Goal: Task Accomplishment & Management: Manage account settings

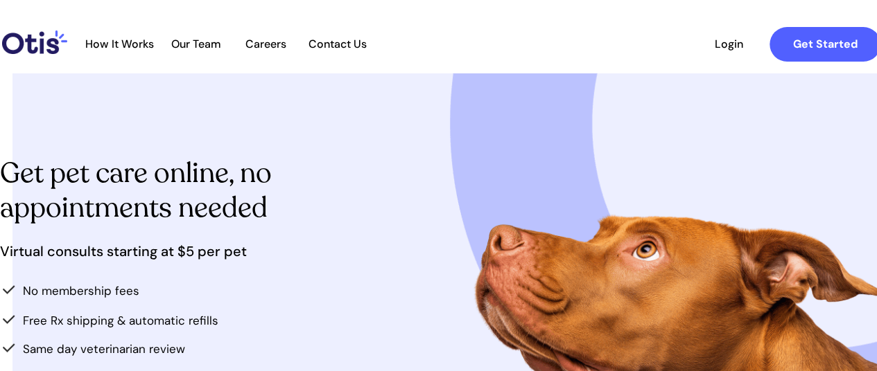
click at [717, 38] on span "Login" at bounding box center [728, 43] width 64 height 13
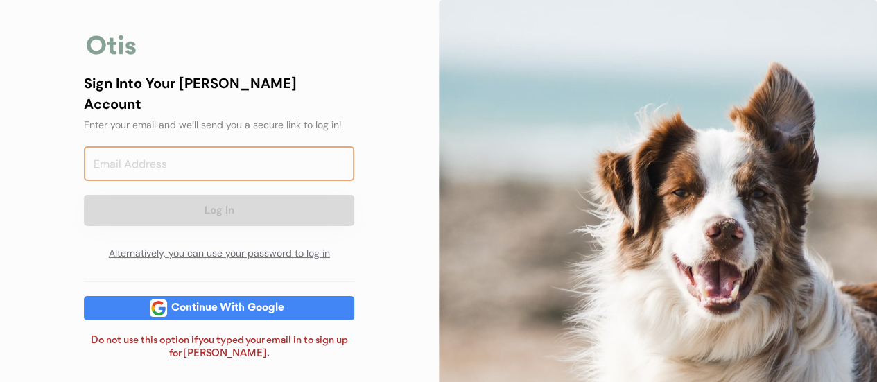
click at [268, 146] on input "email" at bounding box center [219, 163] width 270 height 35
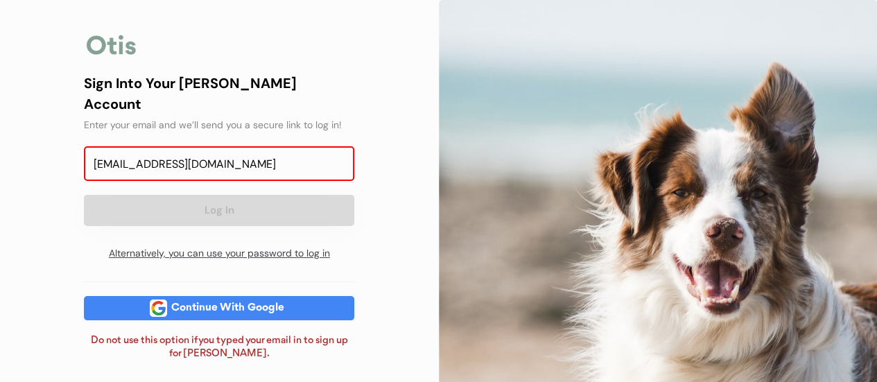
type input "schicka24@yahoo.com"
click at [211, 240] on div "Alternatively, you can use your password to log in" at bounding box center [219, 254] width 270 height 28
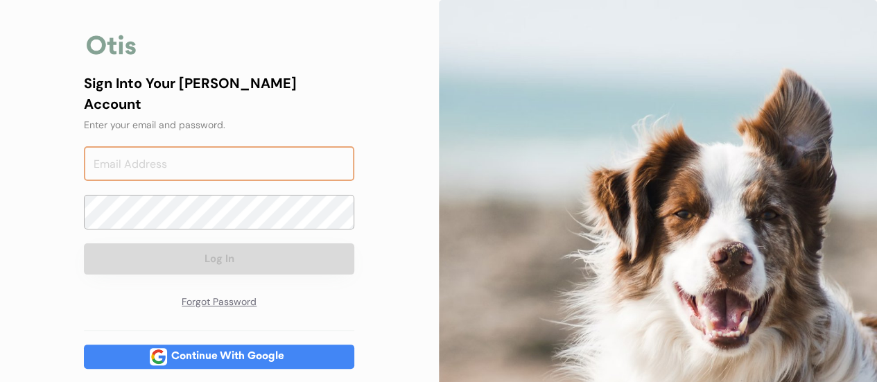
click at [229, 146] on input "email" at bounding box center [219, 163] width 270 height 35
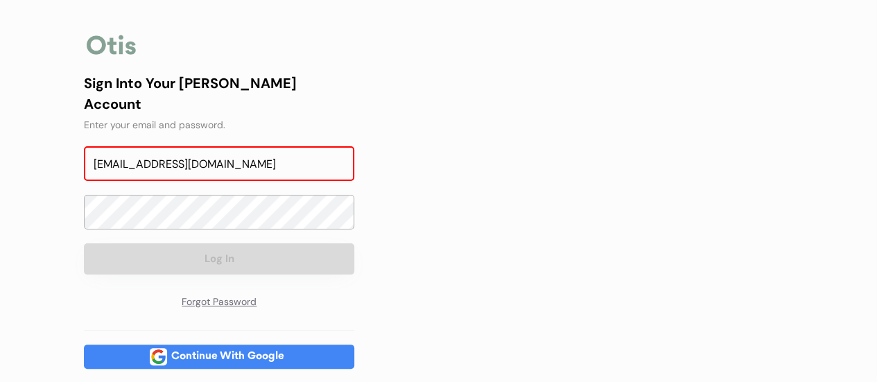
type input "schicka24@yahoo.com"
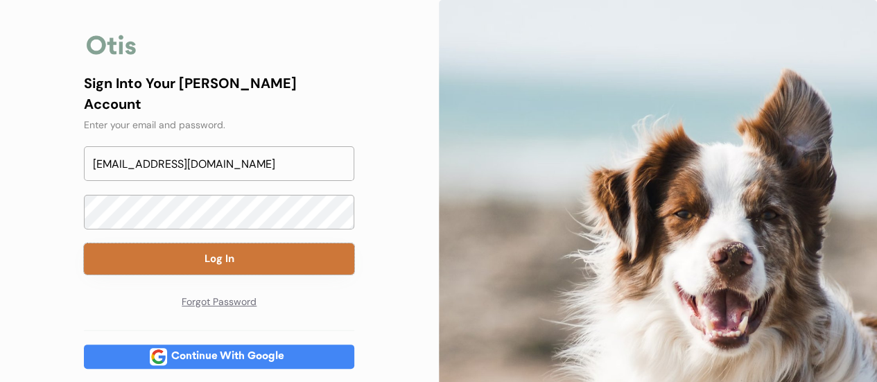
click at [256, 245] on button "Log In" at bounding box center [219, 258] width 270 height 31
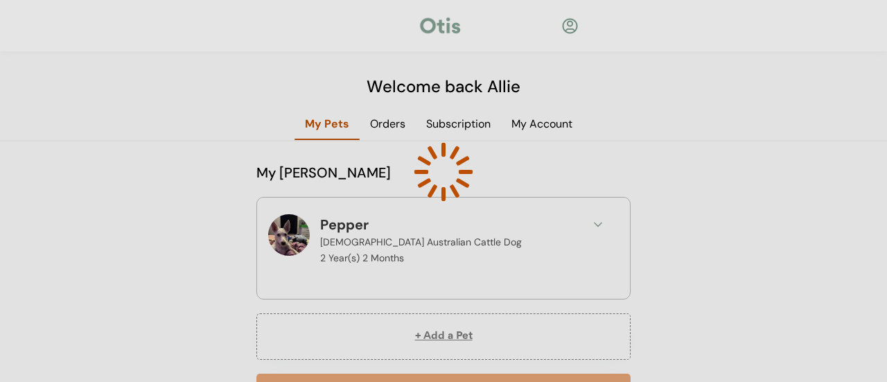
click at [204, 81] on div at bounding box center [443, 191] width 887 height 382
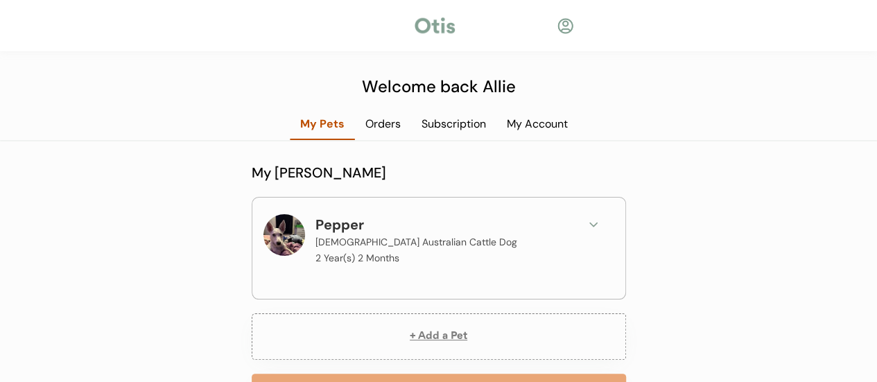
click at [555, 27] on div at bounding box center [506, 26] width 99 height 14
click at [567, 28] on div at bounding box center [564, 25] width 17 height 17
click at [378, 121] on div "Orders" at bounding box center [383, 123] width 56 height 15
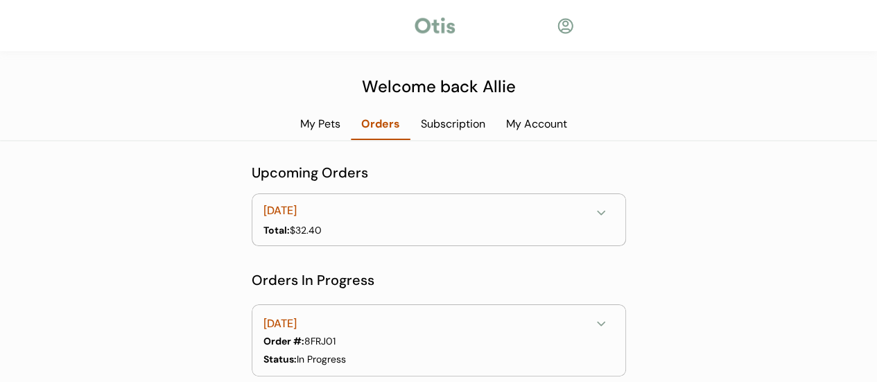
click at [599, 328] on icon at bounding box center [601, 324] width 14 height 14
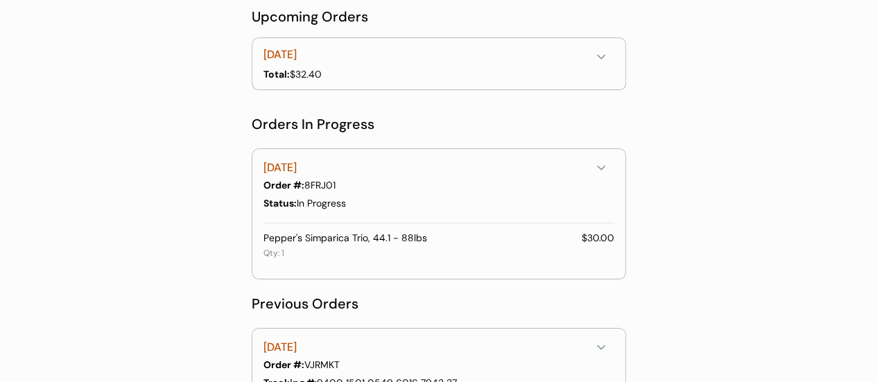
scroll to position [153, 0]
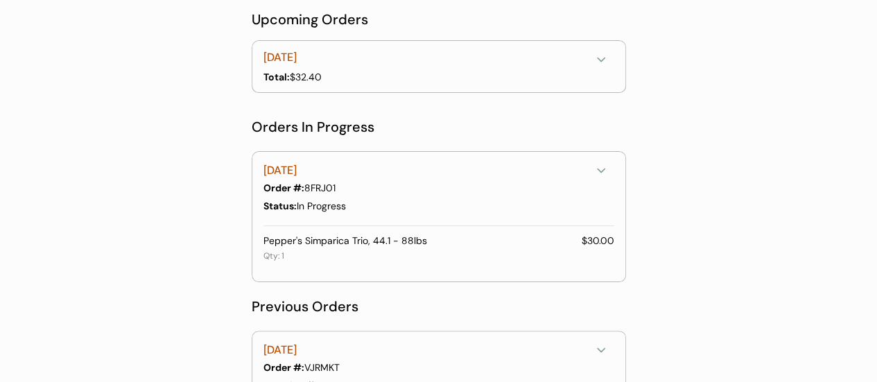
click at [320, 168] on div "[DATE]" at bounding box center [426, 170] width 327 height 17
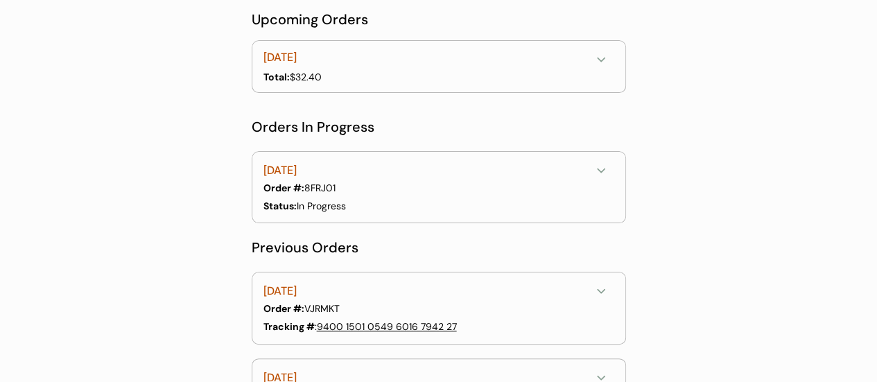
click at [304, 191] on strong "Order #:" at bounding box center [283, 188] width 41 height 12
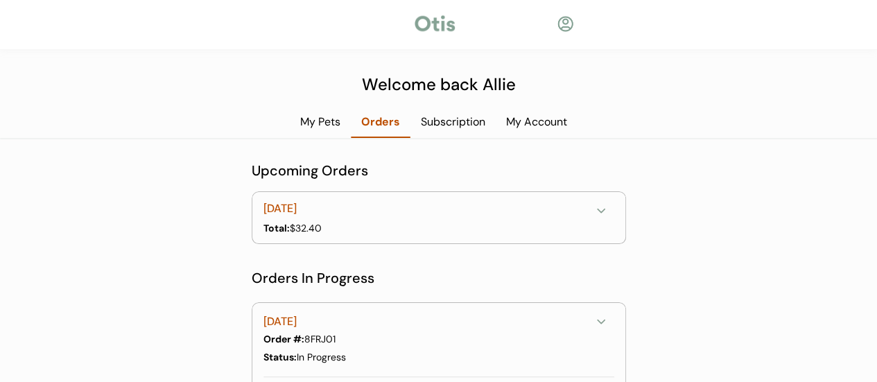
scroll to position [0, 0]
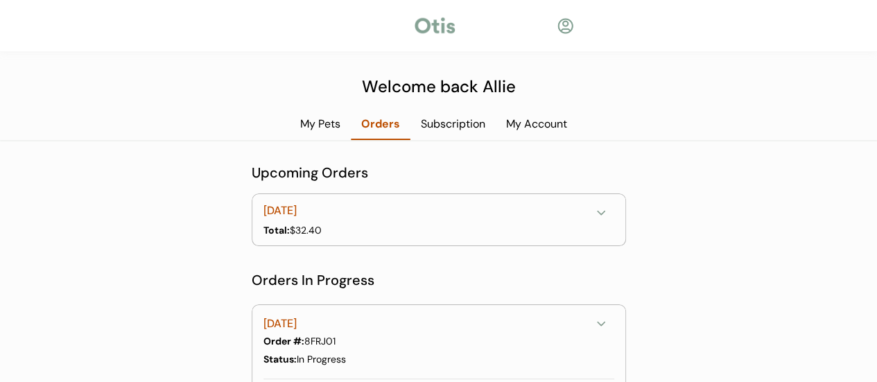
click at [603, 207] on icon at bounding box center [601, 213] width 14 height 14
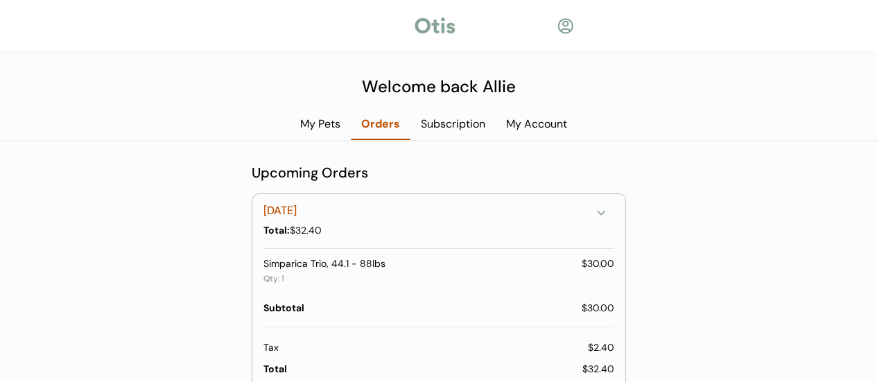
click at [543, 124] on div "My Account" at bounding box center [536, 123] width 82 height 15
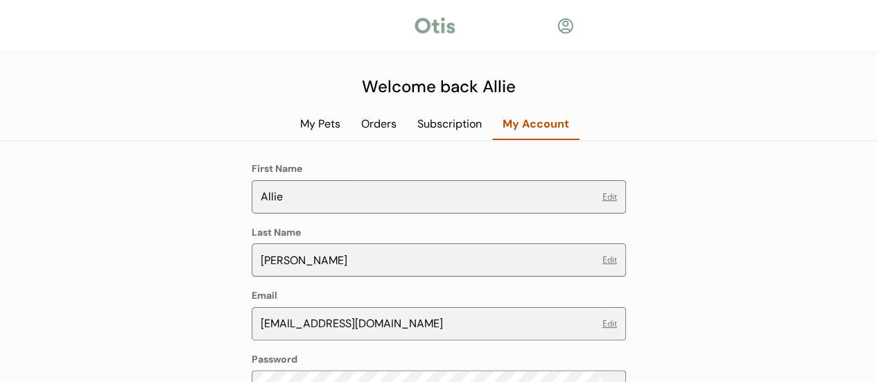
click at [475, 118] on div "Subscription" at bounding box center [449, 123] width 85 height 15
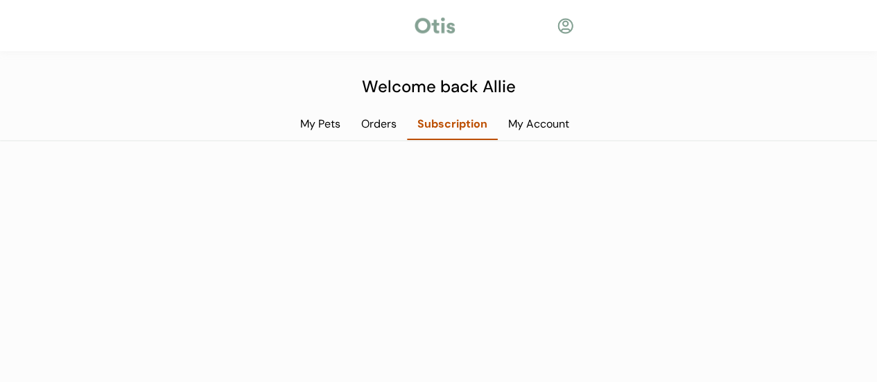
click at [572, 20] on div at bounding box center [564, 25] width 17 height 17
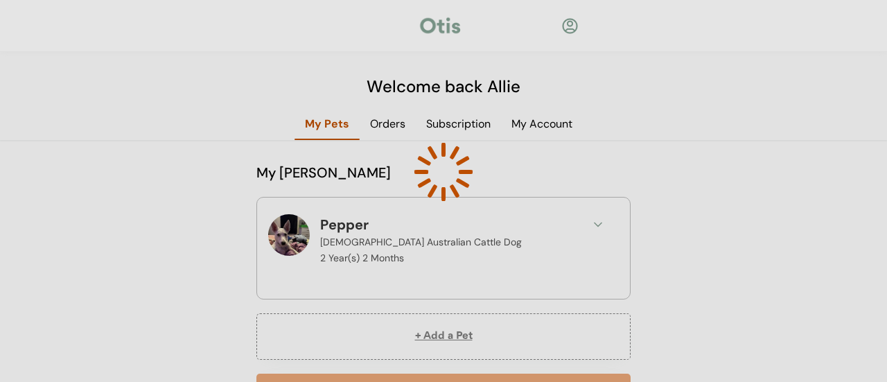
click at [640, 62] on div at bounding box center [443, 191] width 887 height 382
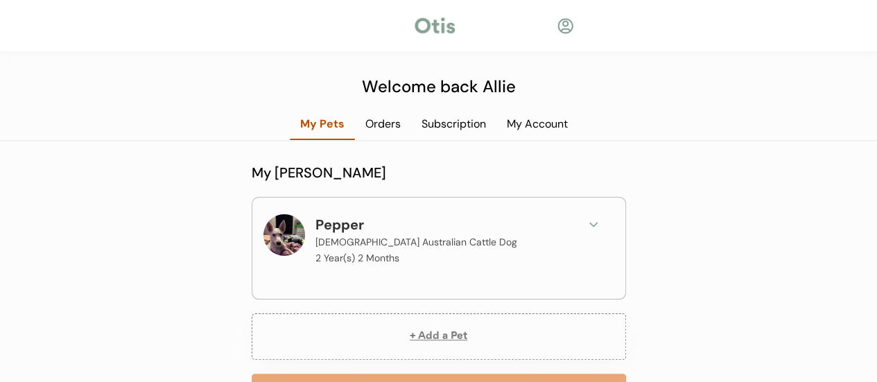
click at [563, 27] on div at bounding box center [564, 25] width 17 height 17
click at [558, 33] on div at bounding box center [564, 25] width 17 height 17
click at [565, 27] on div at bounding box center [564, 25] width 17 height 17
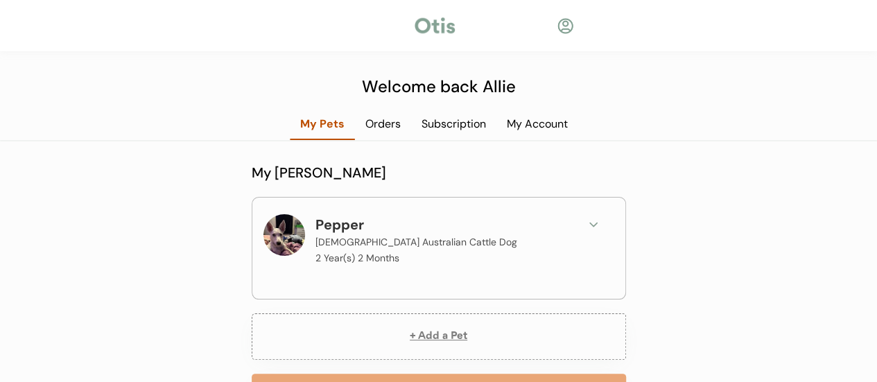
click at [565, 27] on div at bounding box center [564, 25] width 17 height 17
drag, startPoint x: 565, startPoint y: 27, endPoint x: 586, endPoint y: 1, distance: 33.0
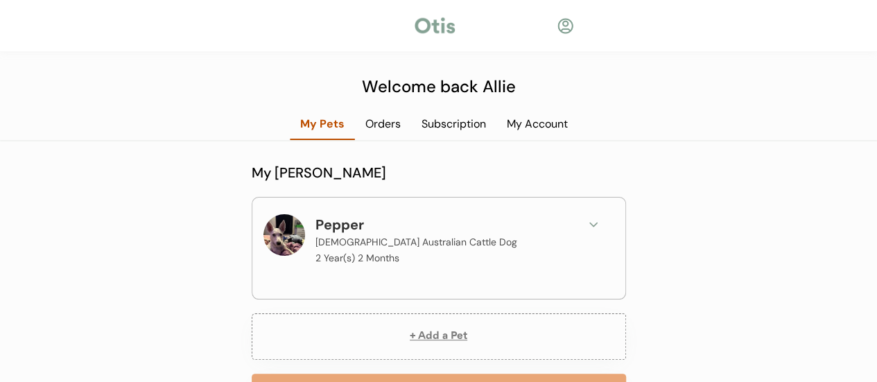
click at [574, 13] on div at bounding box center [438, 26] width 877 height 52
